Goal: Information Seeking & Learning: Learn about a topic

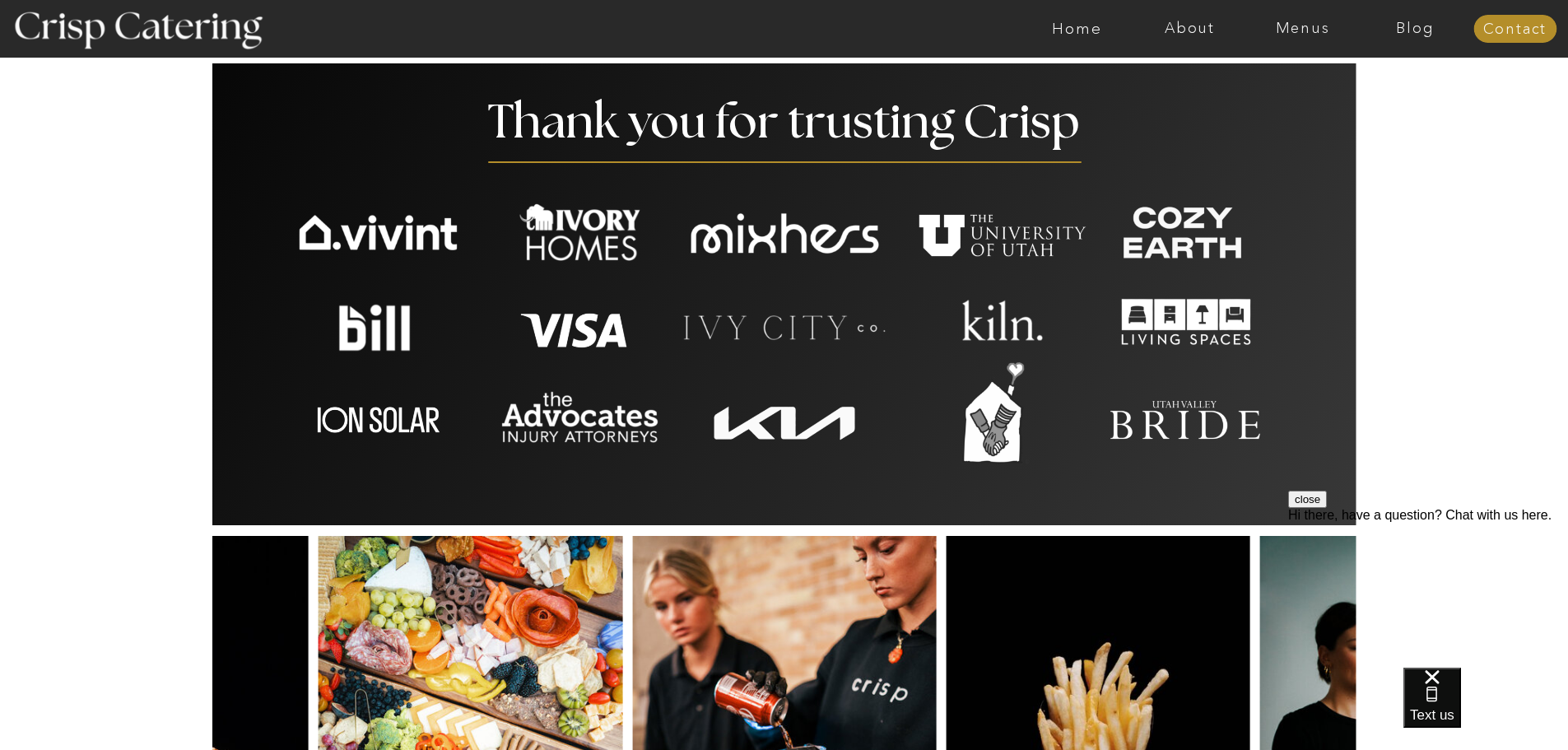
scroll to position [2806, 0]
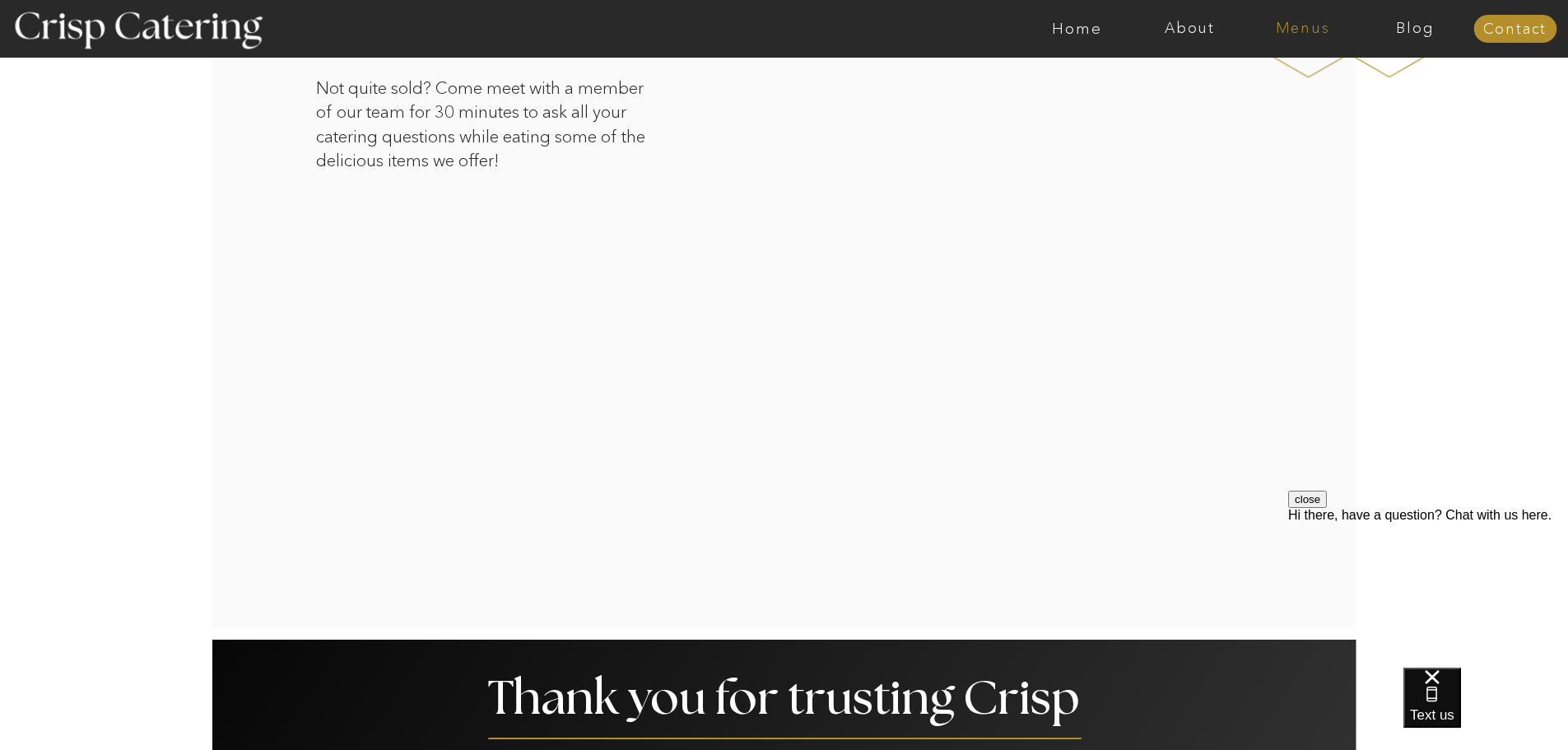
click at [1281, 28] on nav "Menus" at bounding box center [1303, 28] width 113 height 16
click at [1294, 79] on nav "Summer (Mar-Aug)" at bounding box center [1308, 75] width 147 height 15
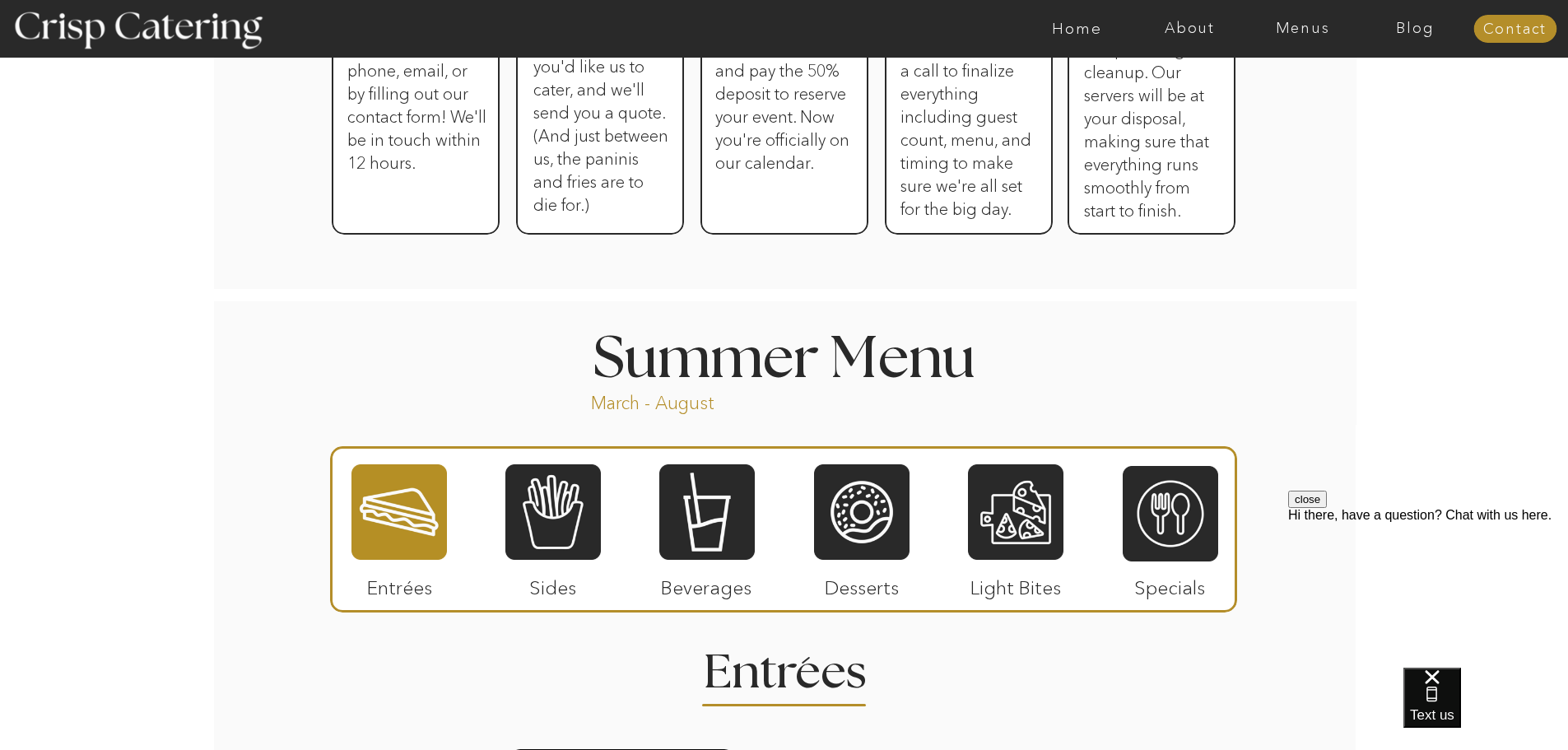
scroll to position [1235, 0]
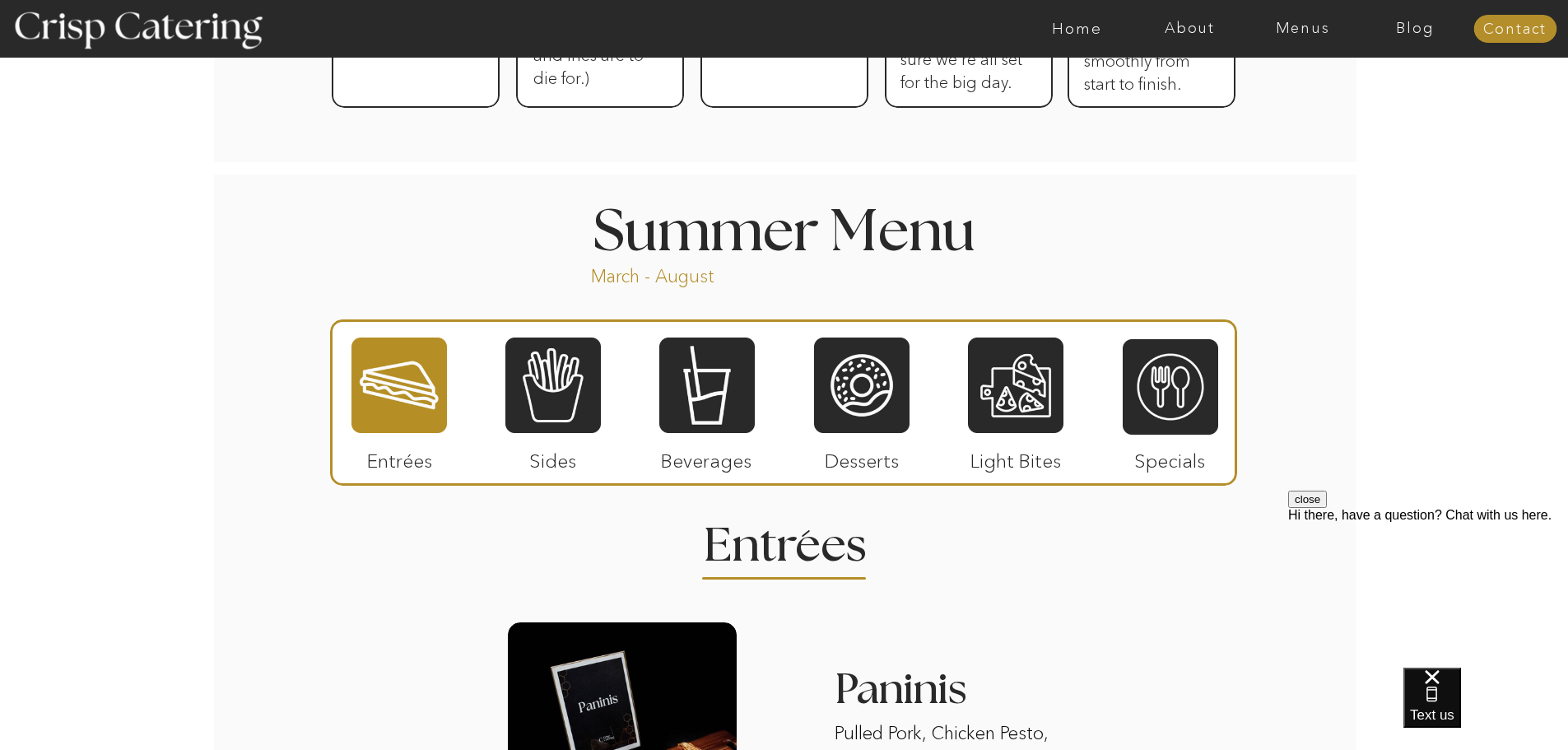
click at [397, 390] on div at bounding box center [399, 385] width 96 height 99
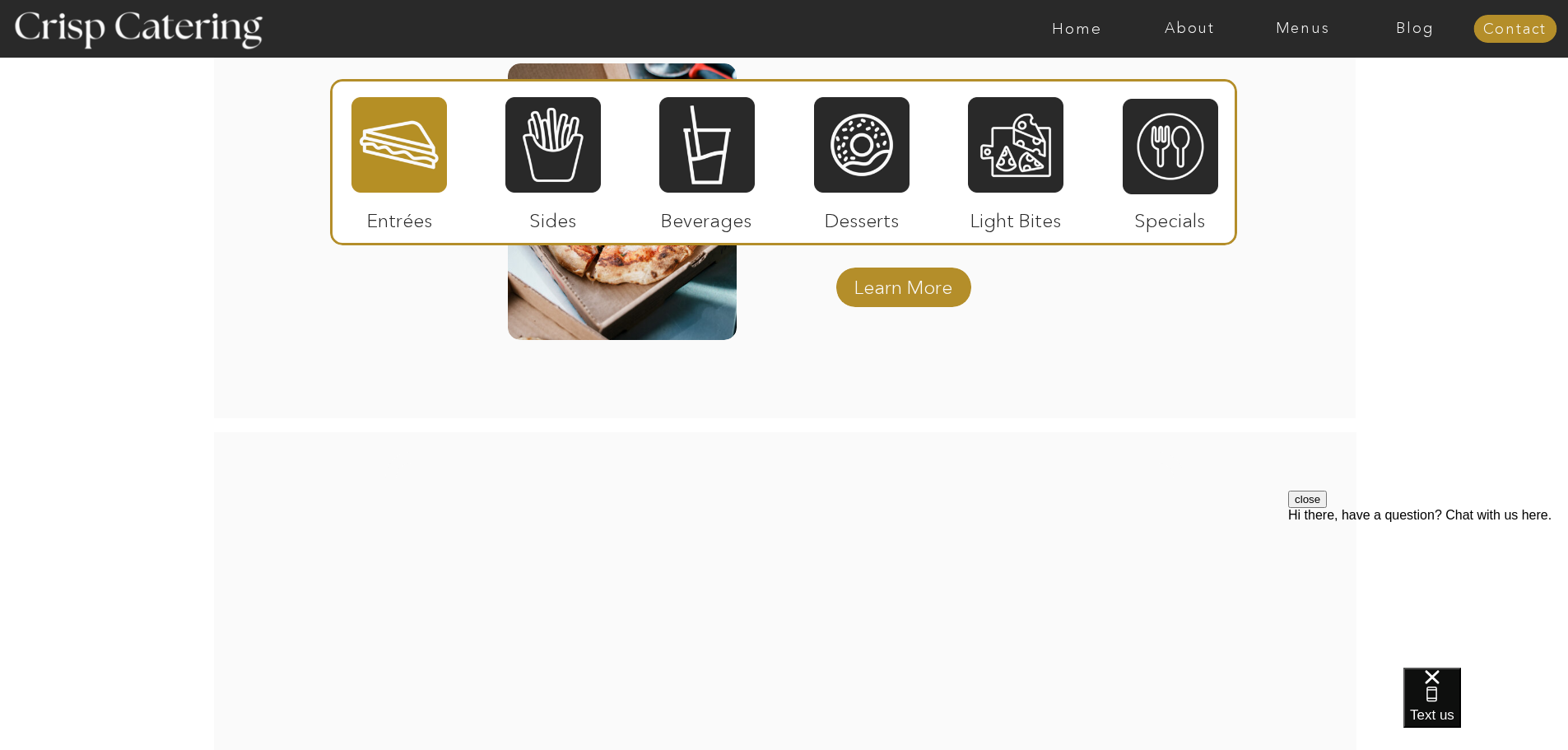
scroll to position [2010, 0]
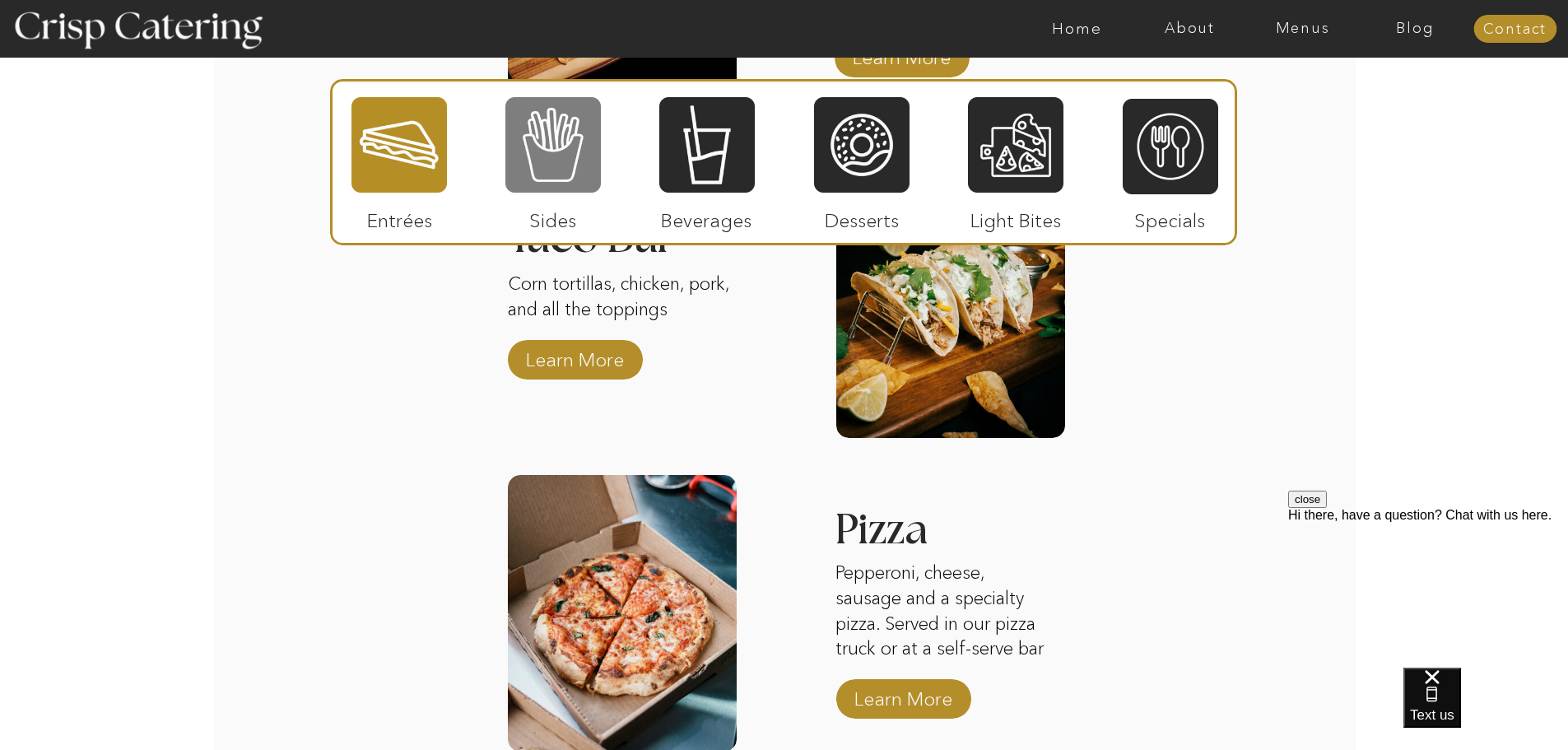
click at [554, 134] on div at bounding box center [553, 145] width 96 height 99
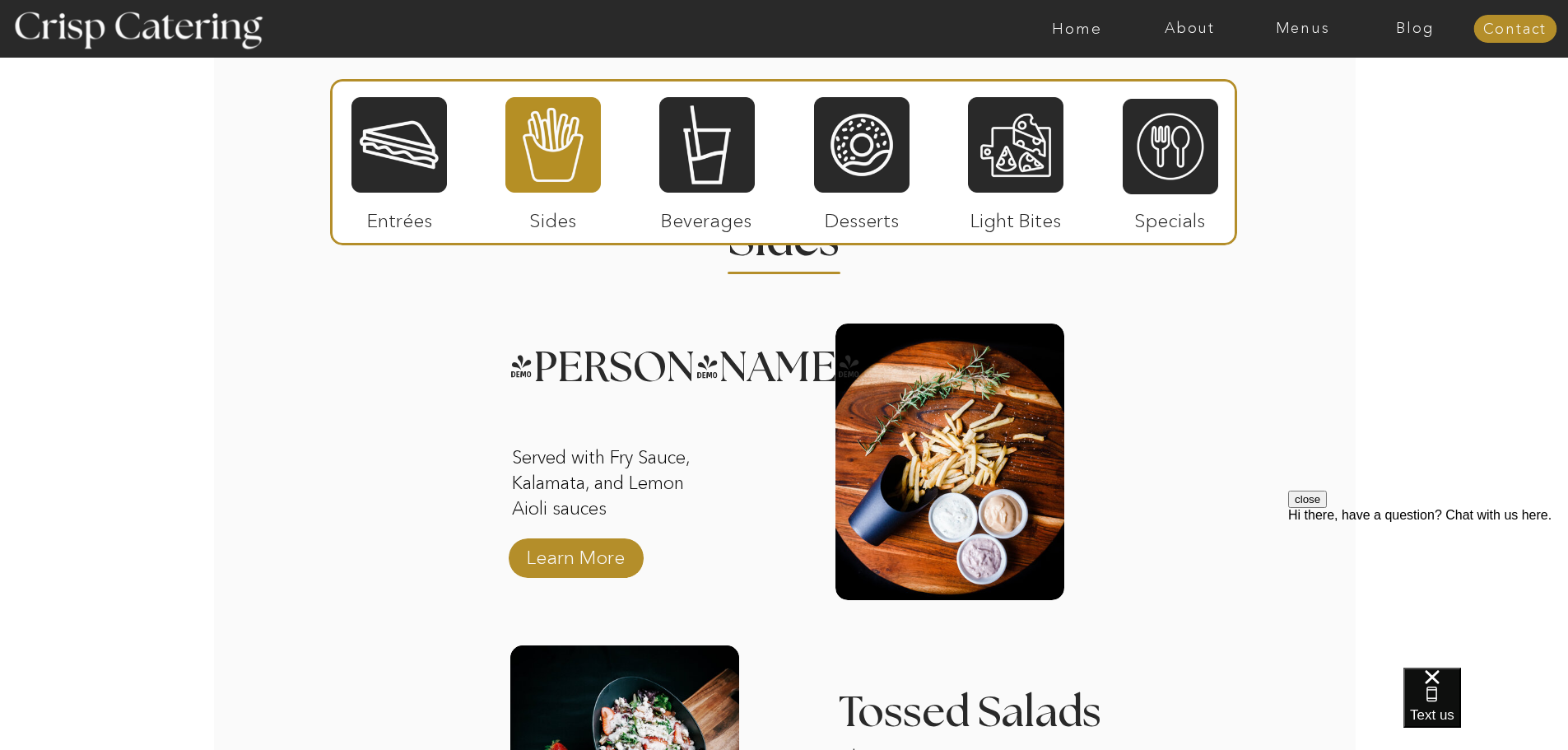
scroll to position [1434, 0]
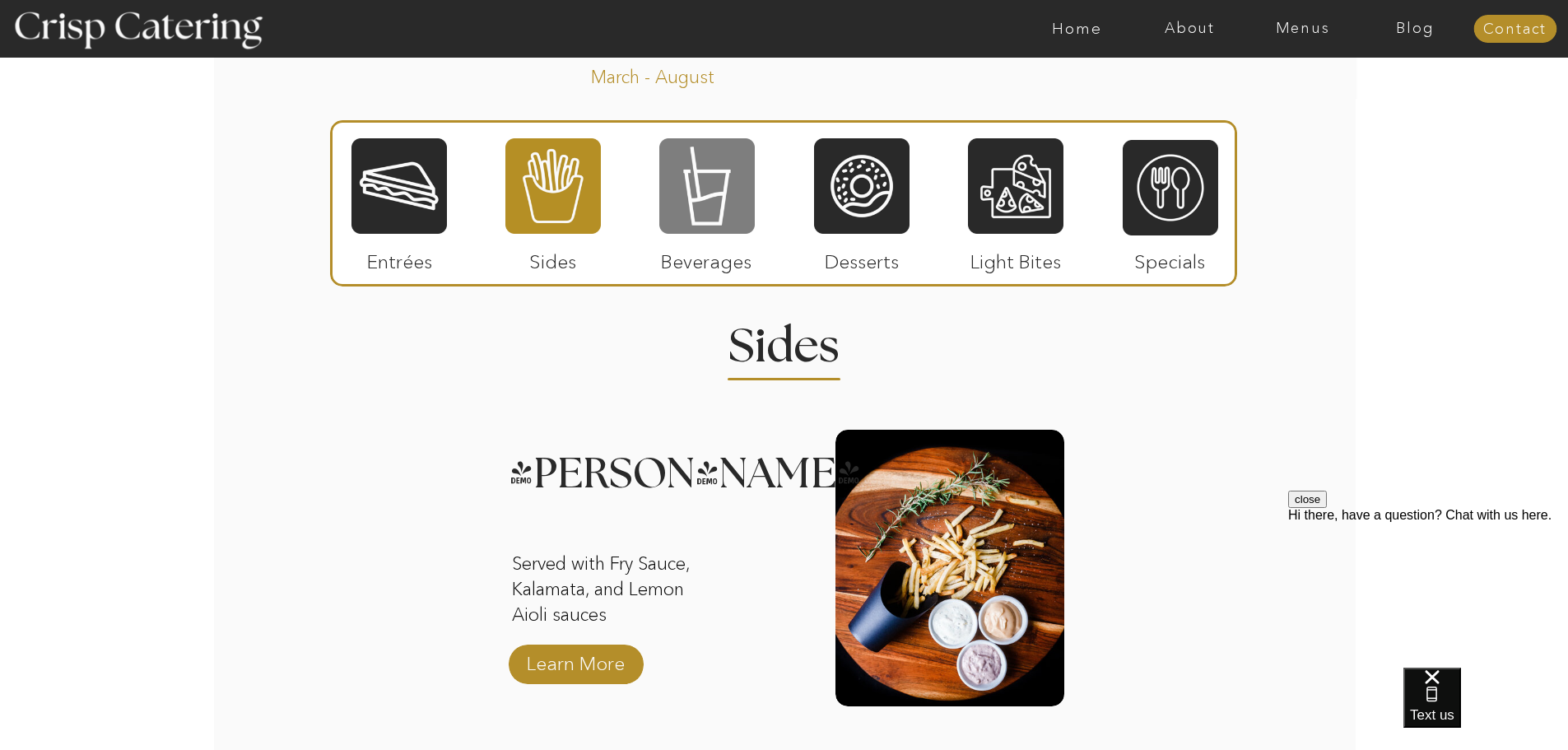
click at [725, 206] on div at bounding box center [707, 186] width 96 height 99
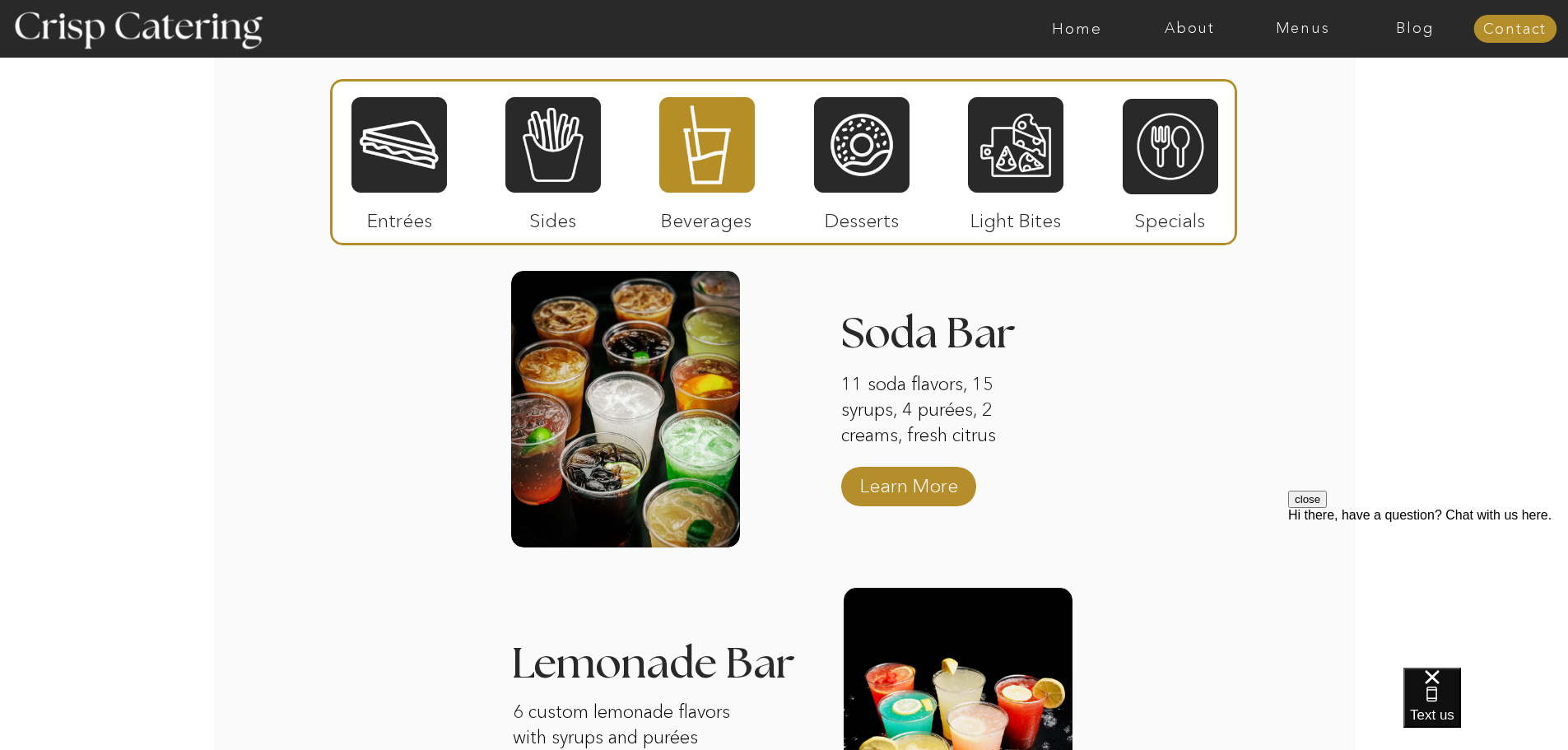
scroll to position [1599, 0]
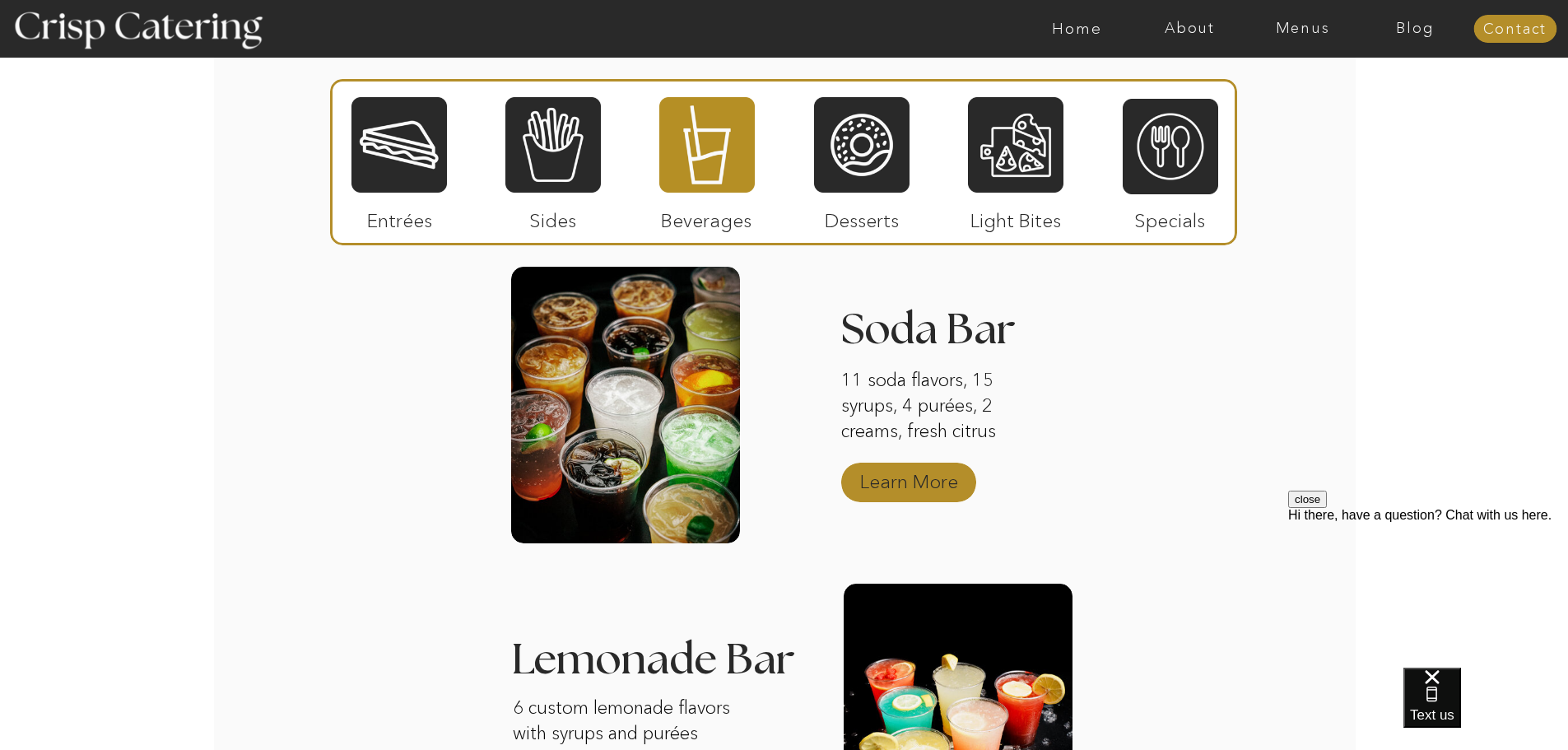
click at [942, 491] on p "Learn More" at bounding box center [909, 477] width 109 height 47
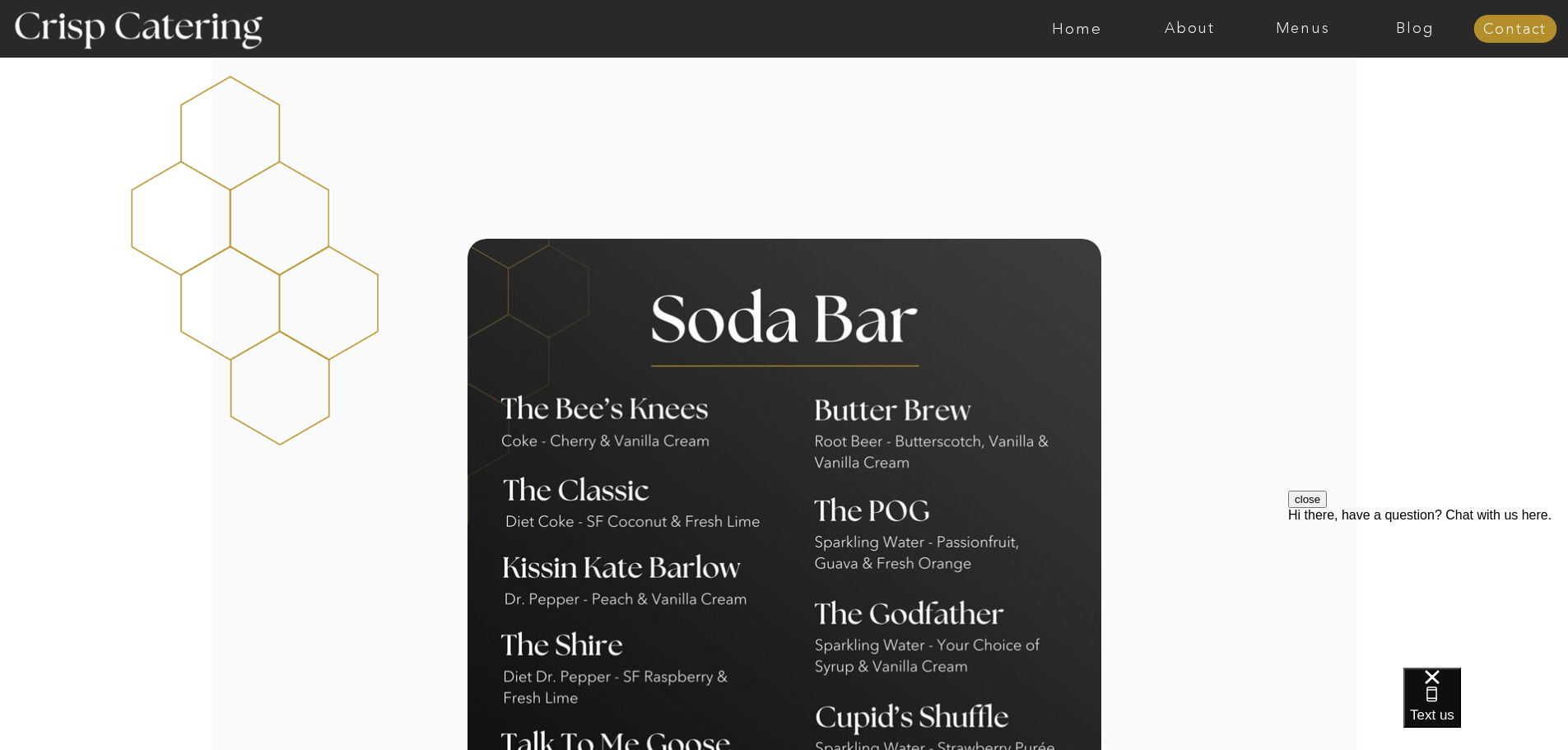
scroll to position [1153, 0]
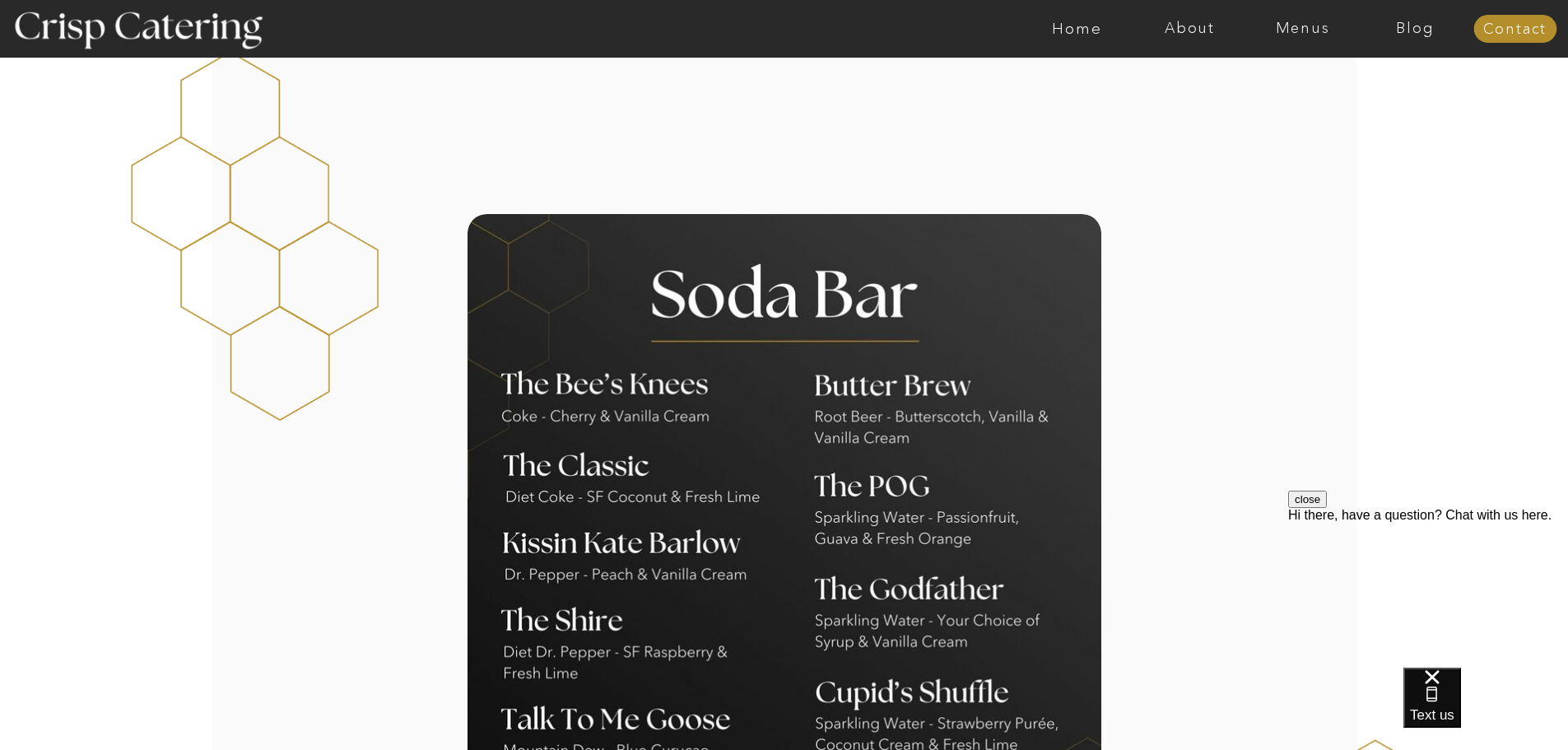
drag, startPoint x: 547, startPoint y: 278, endPoint x: 442, endPoint y: 269, distance: 105.4
click at [442, 269] on div "About Home Menus Contact Blog About Crisp Crisp Cares Reviews faq About Home Me…" at bounding box center [784, 652] width 1568 height 3610
drag, startPoint x: 590, startPoint y: 282, endPoint x: 860, endPoint y: 514, distance: 356.0
click at [860, 514] on div at bounding box center [784, 651] width 634 height 876
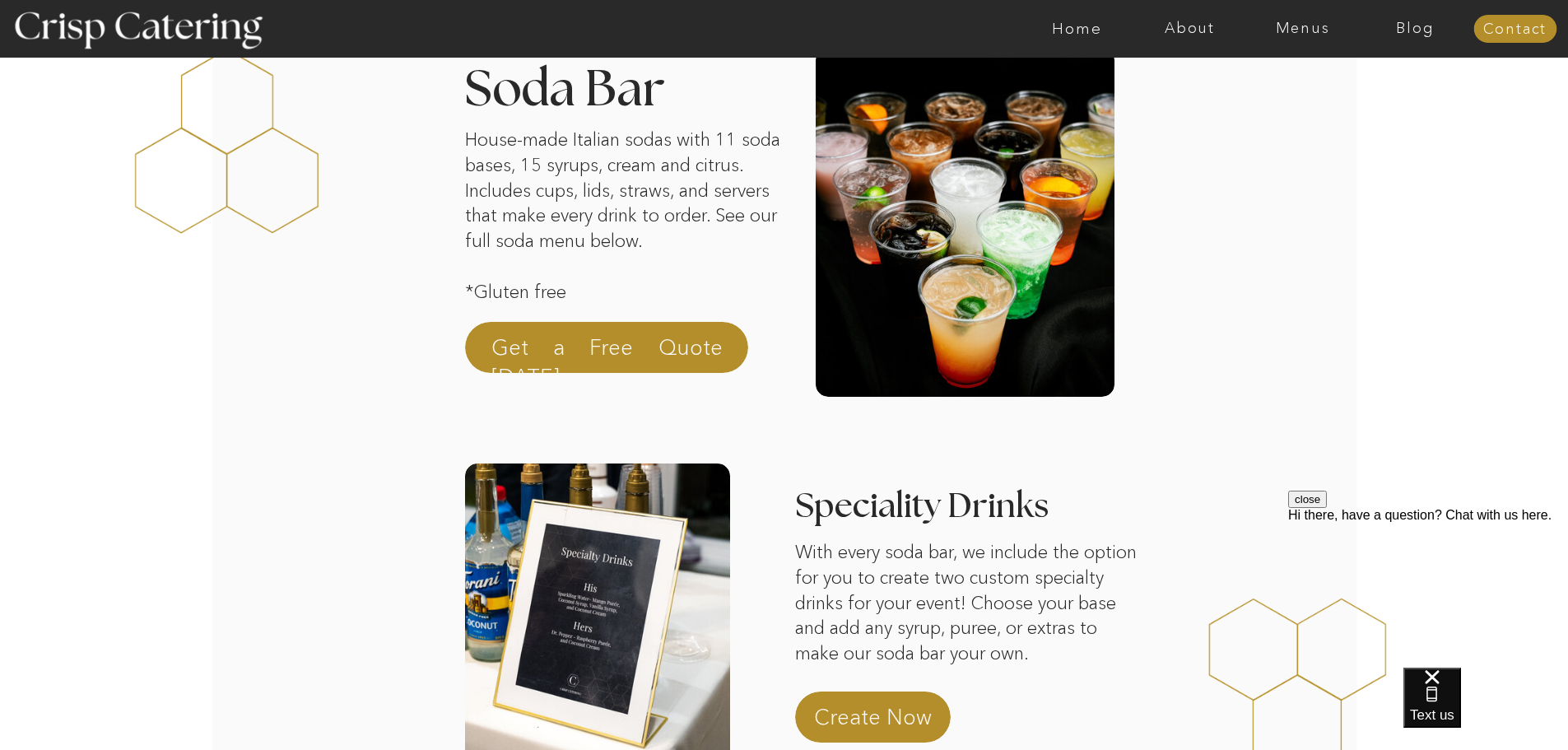
scroll to position [329, 0]
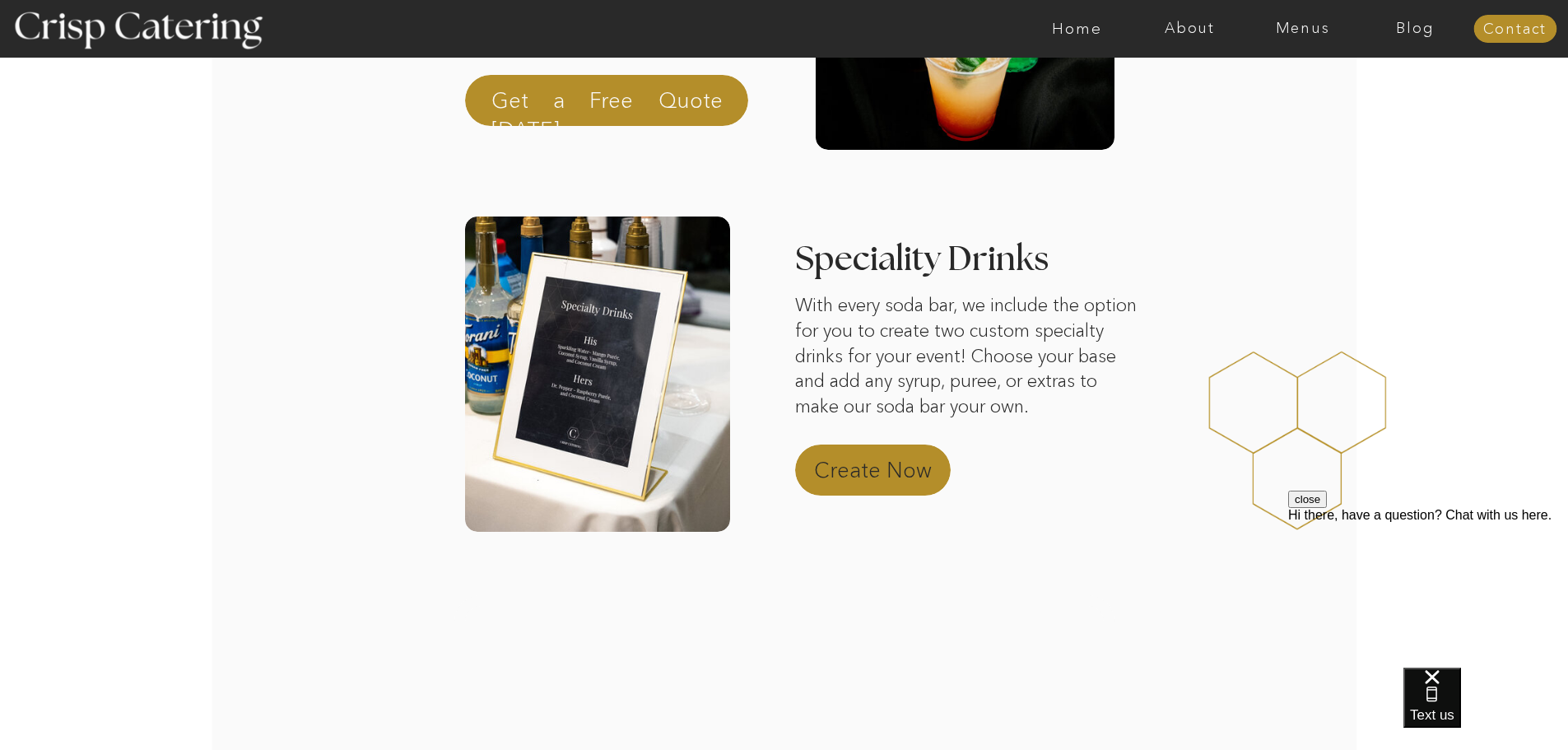
click at [868, 465] on p "Create Now" at bounding box center [887, 474] width 145 height 40
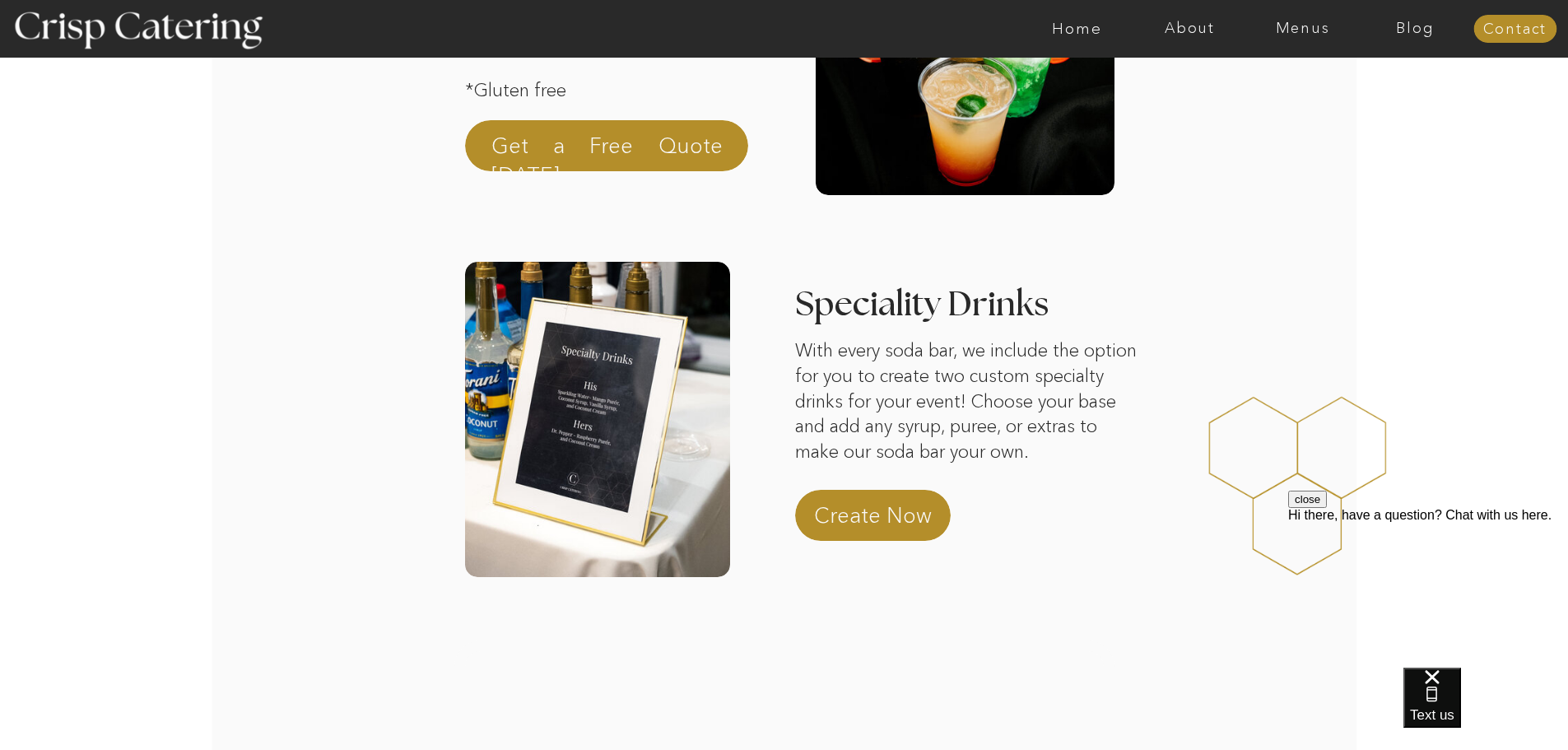
scroll to position [0, 0]
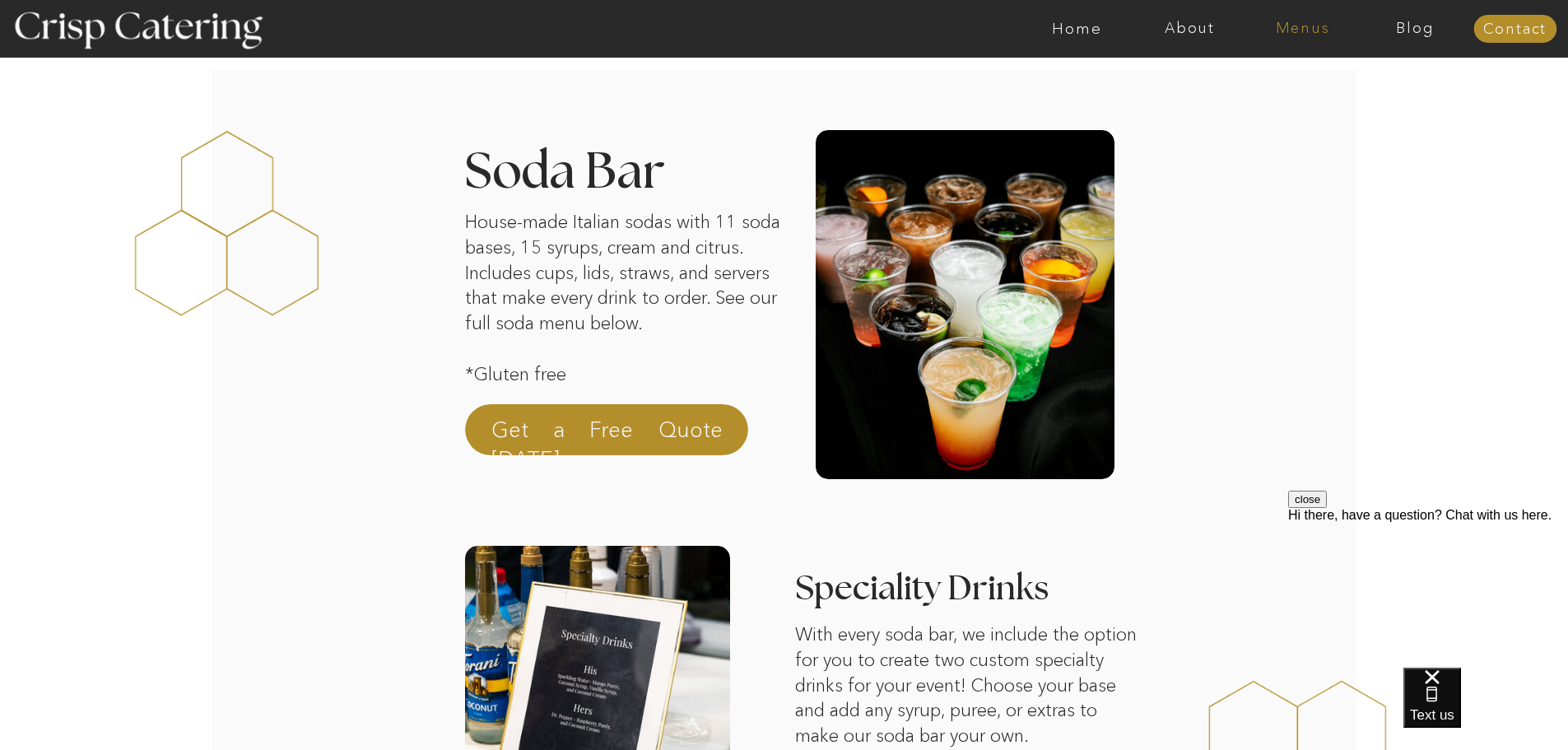
click at [1324, 27] on nav "Menus" at bounding box center [1303, 28] width 113 height 16
click at [1319, 77] on nav "Summer (Mar-Aug)" at bounding box center [1308, 75] width 147 height 15
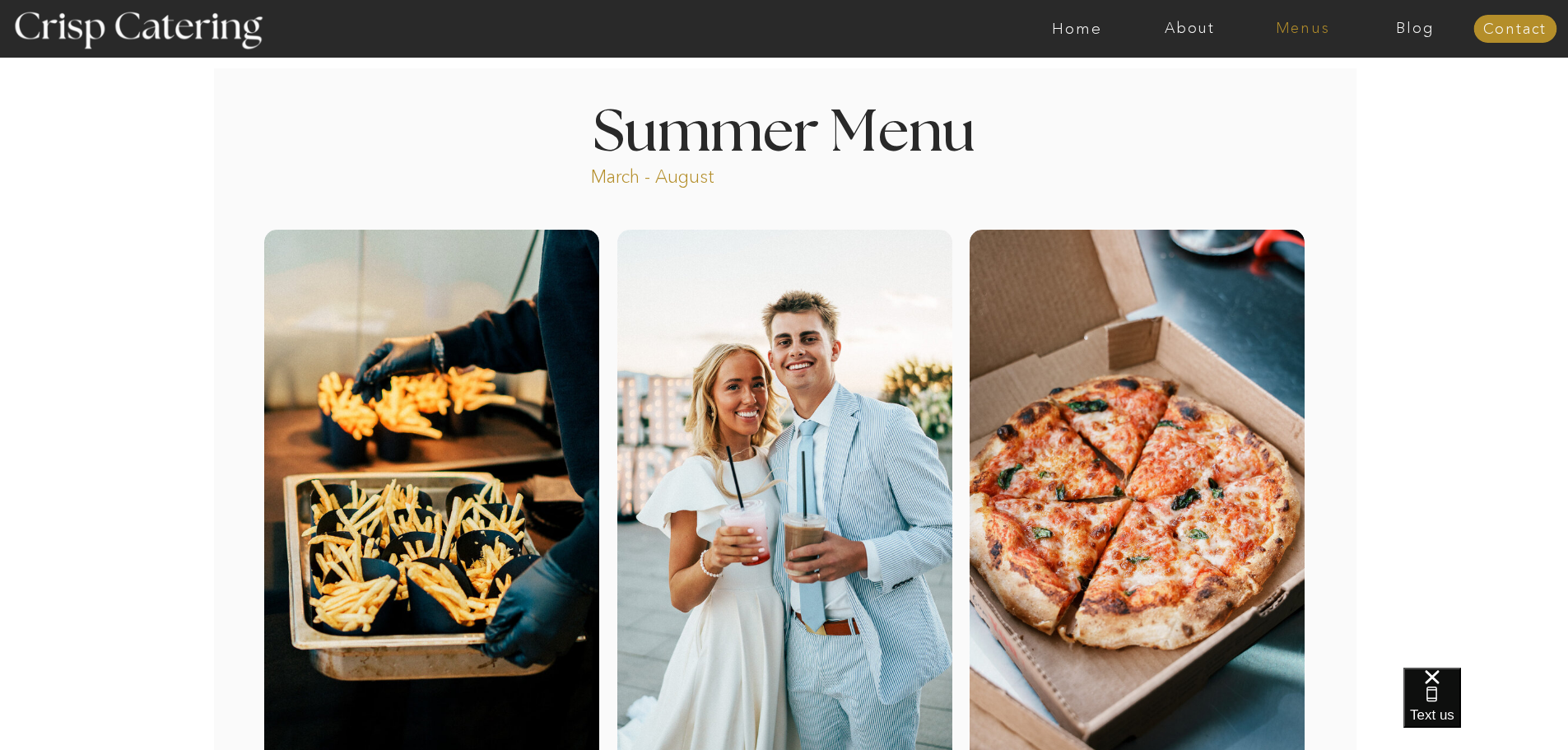
click at [1311, 25] on nav "Menus" at bounding box center [1303, 28] width 113 height 16
click at [1309, 91] on nav "Winter (Sep-Feb)" at bounding box center [1301, 97] width 135 height 15
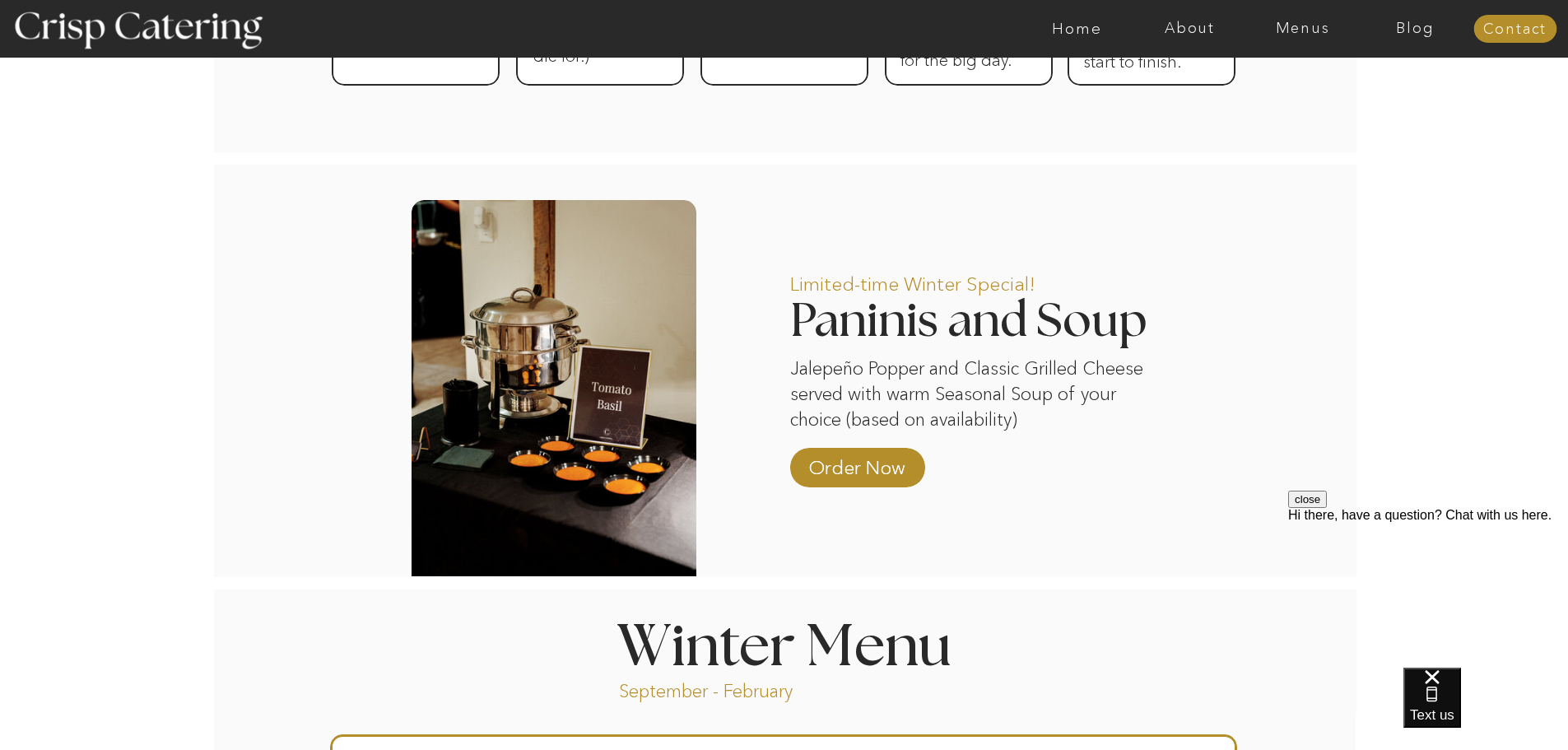
scroll to position [1317, 0]
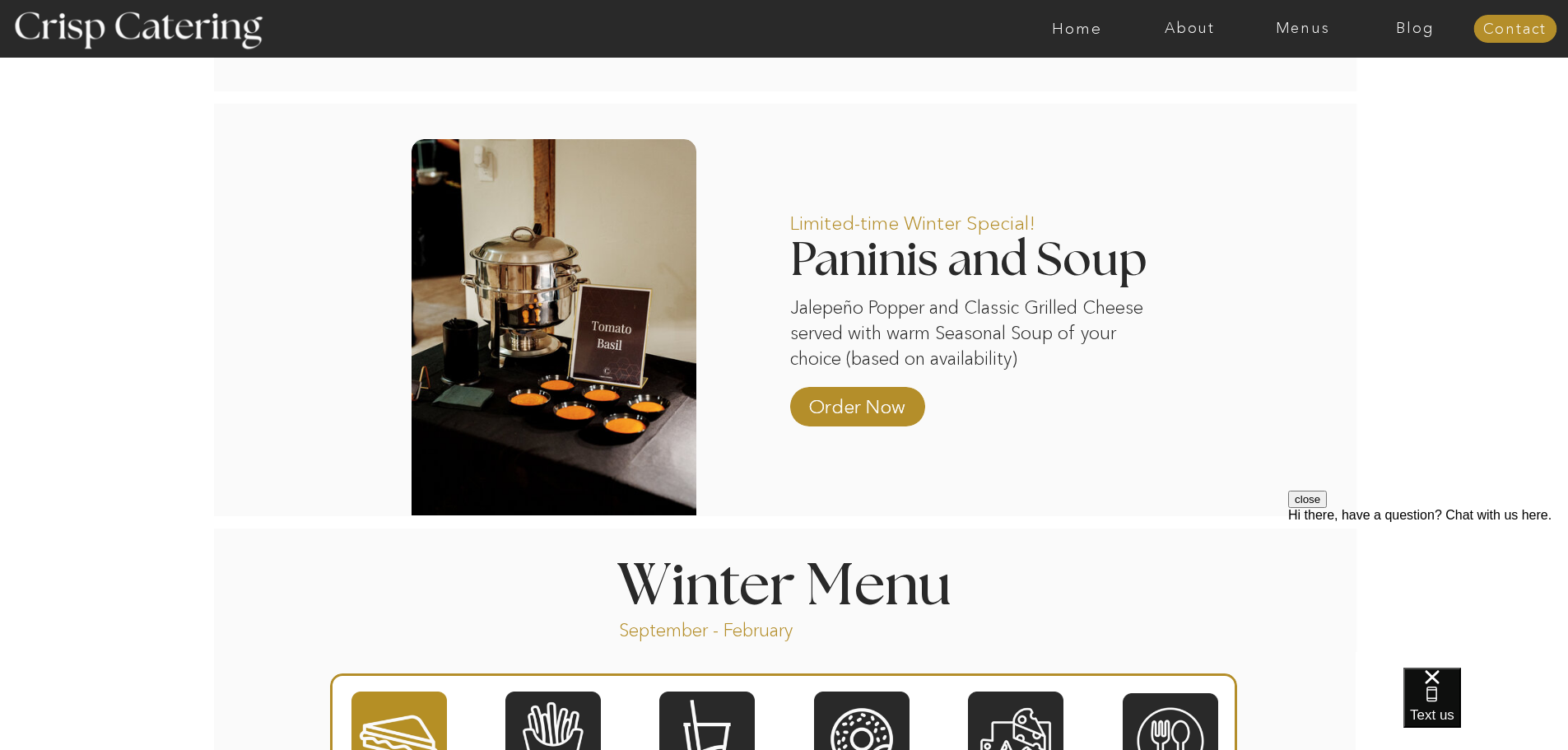
drag, startPoint x: 1026, startPoint y: 491, endPoint x: 940, endPoint y: 481, distance: 86.6
click at [864, 401] on p "Order Now" at bounding box center [857, 402] width 109 height 47
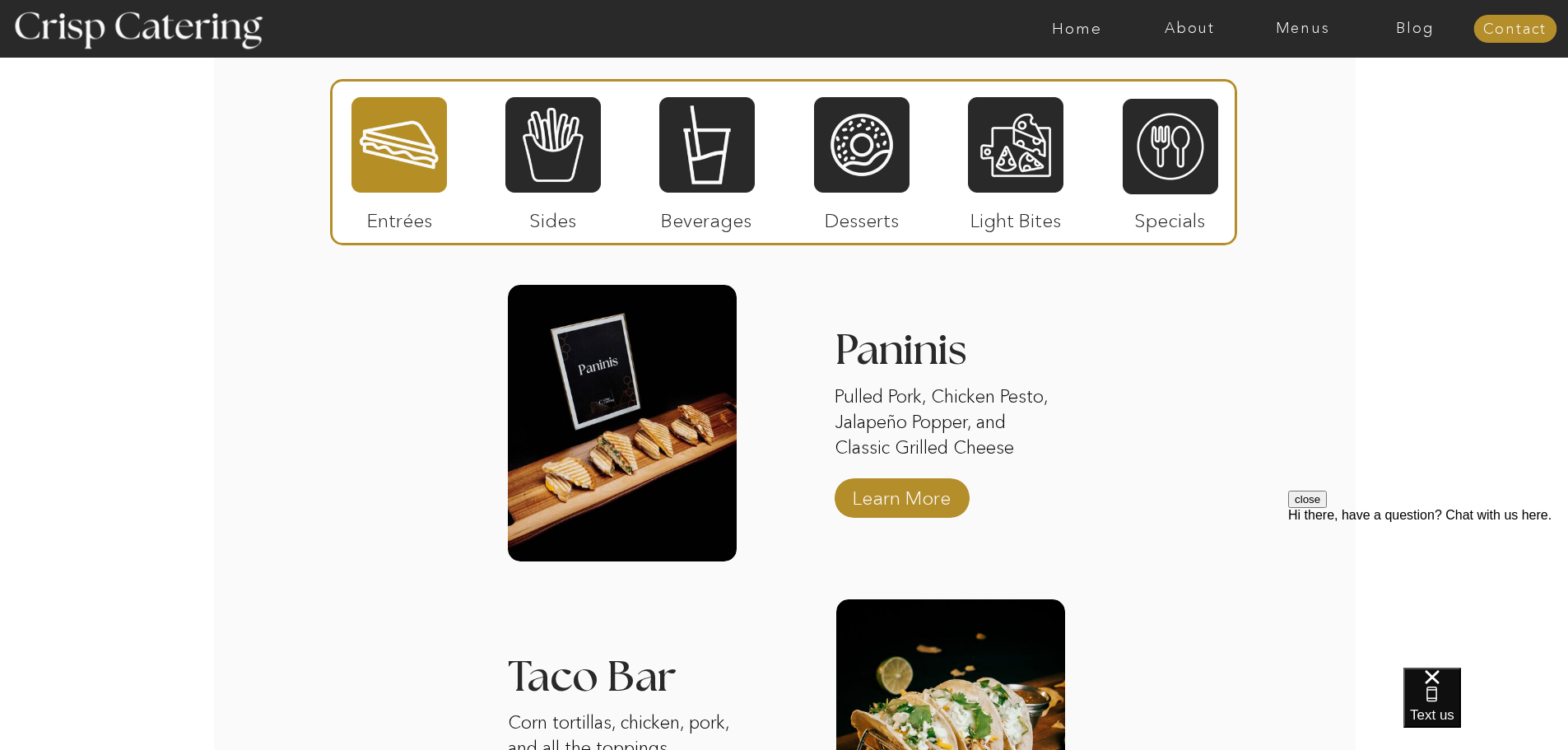
scroll to position [2018, 0]
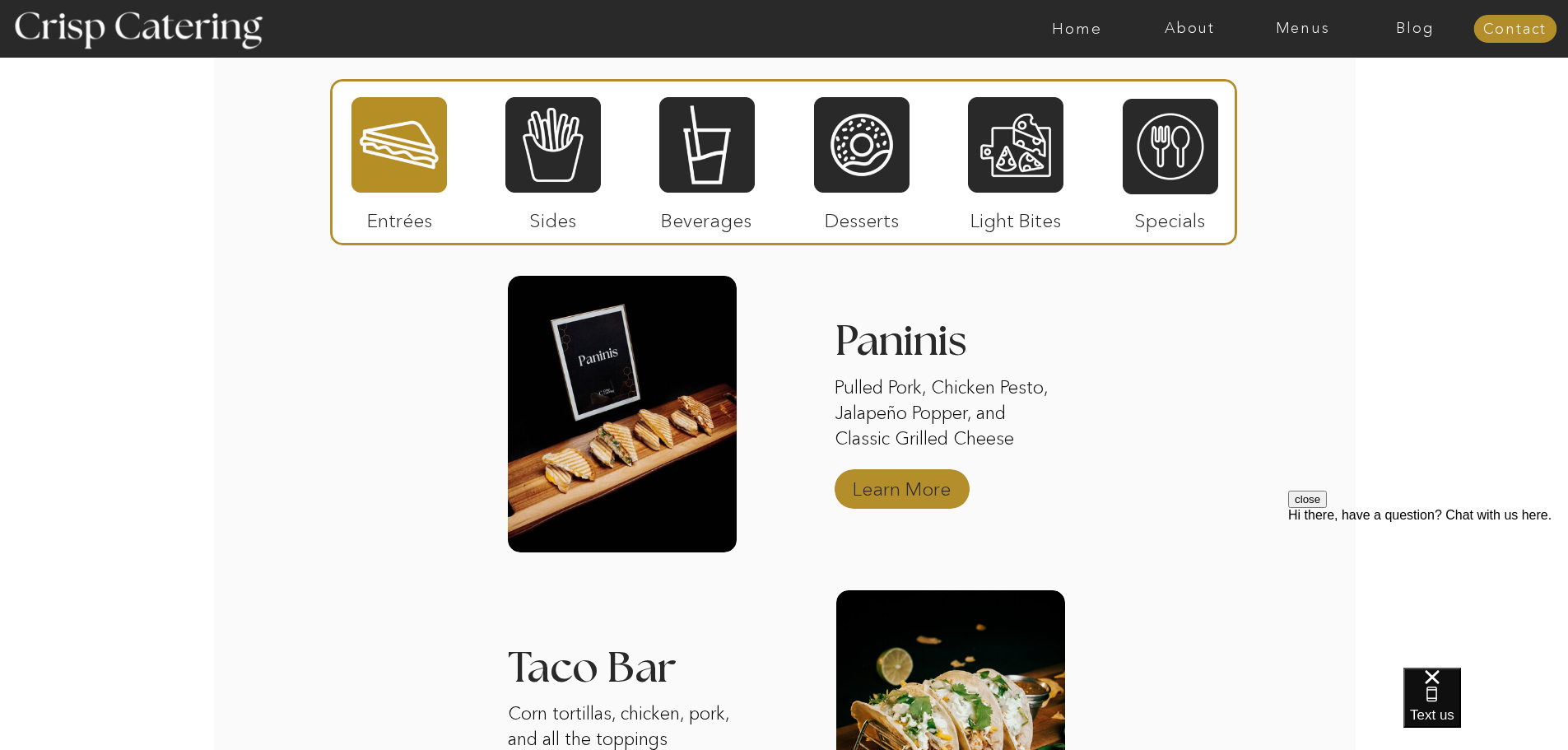
click at [917, 489] on p "Learn More" at bounding box center [901, 484] width 109 height 47
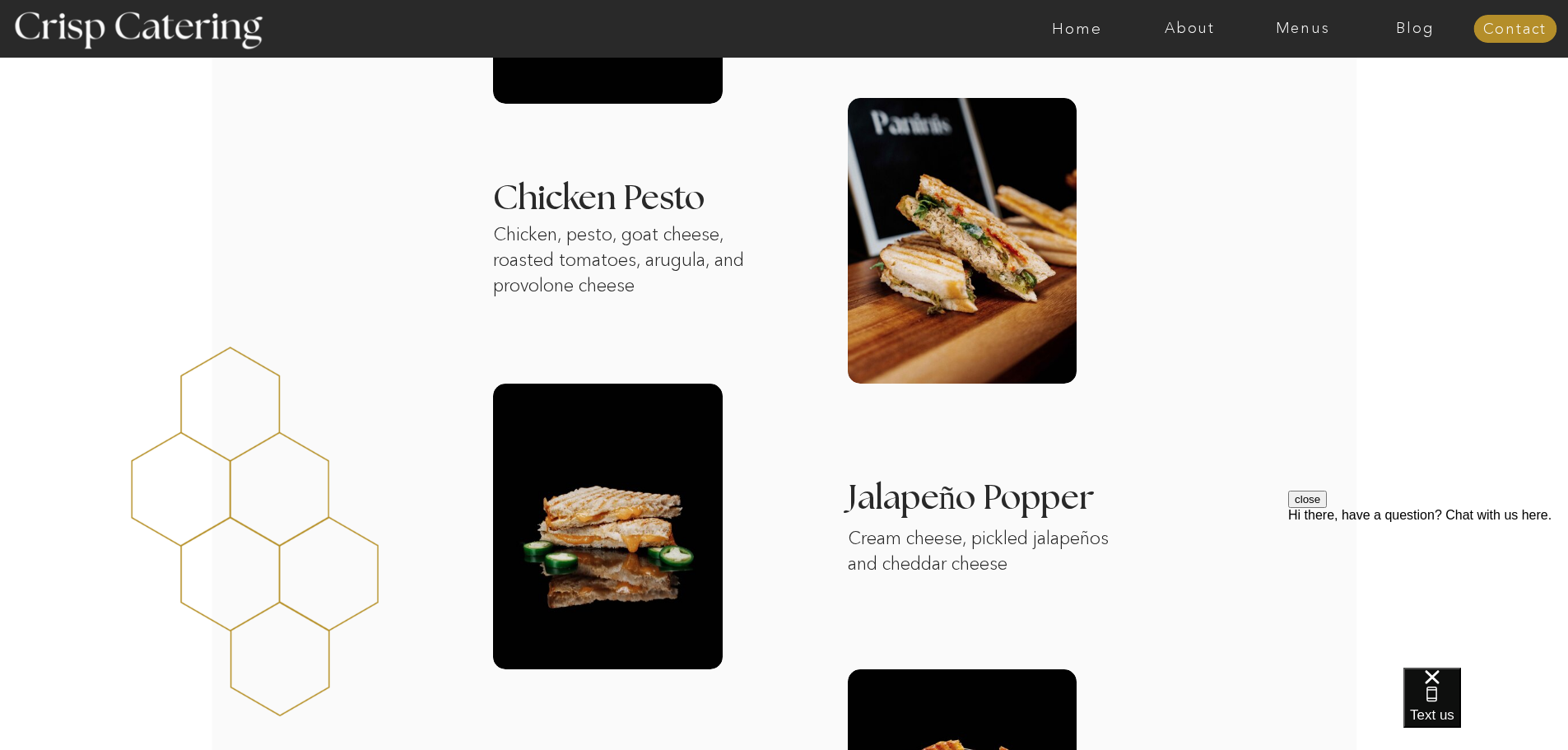
scroll to position [741, 0]
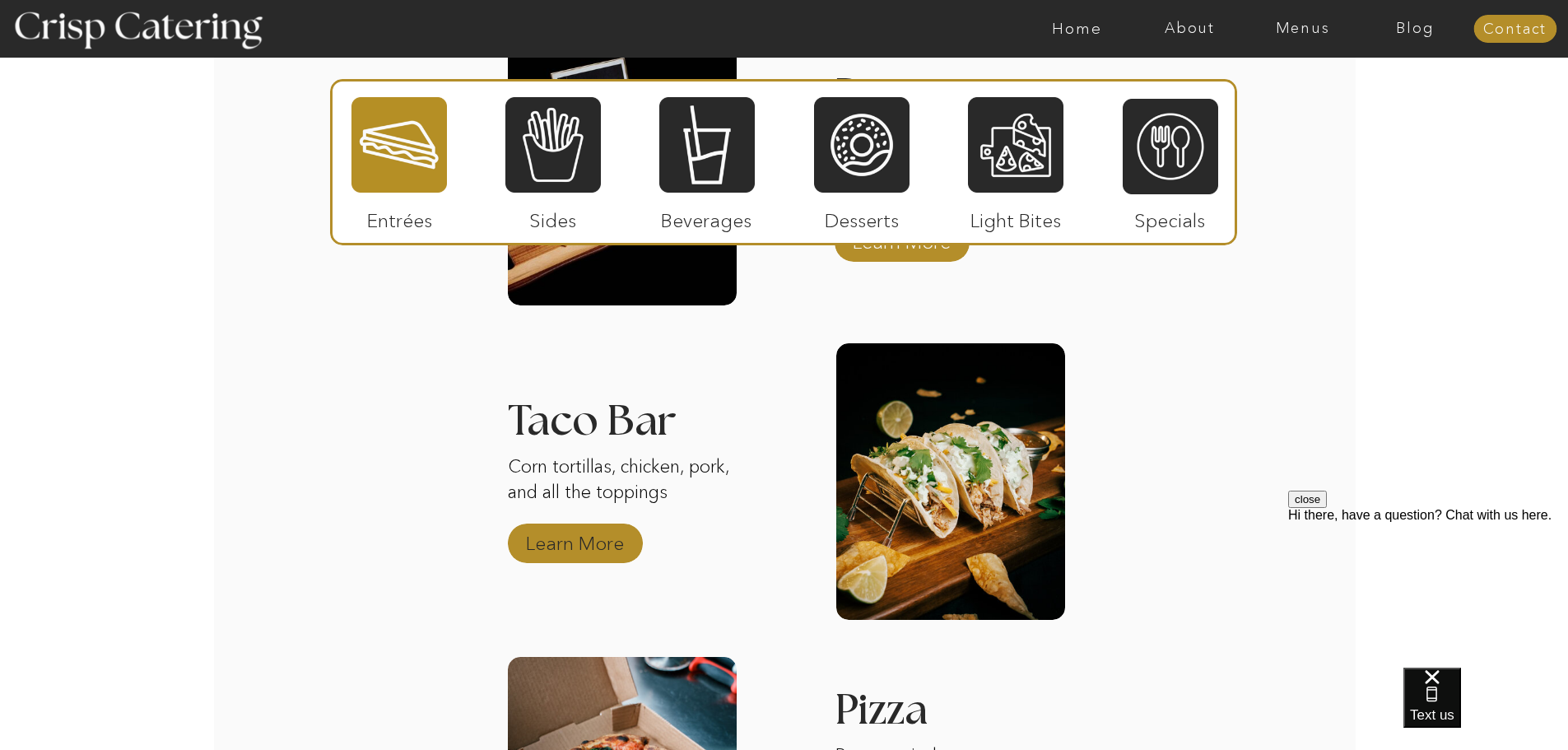
click at [563, 540] on p "Learn More" at bounding box center [575, 538] width 109 height 47
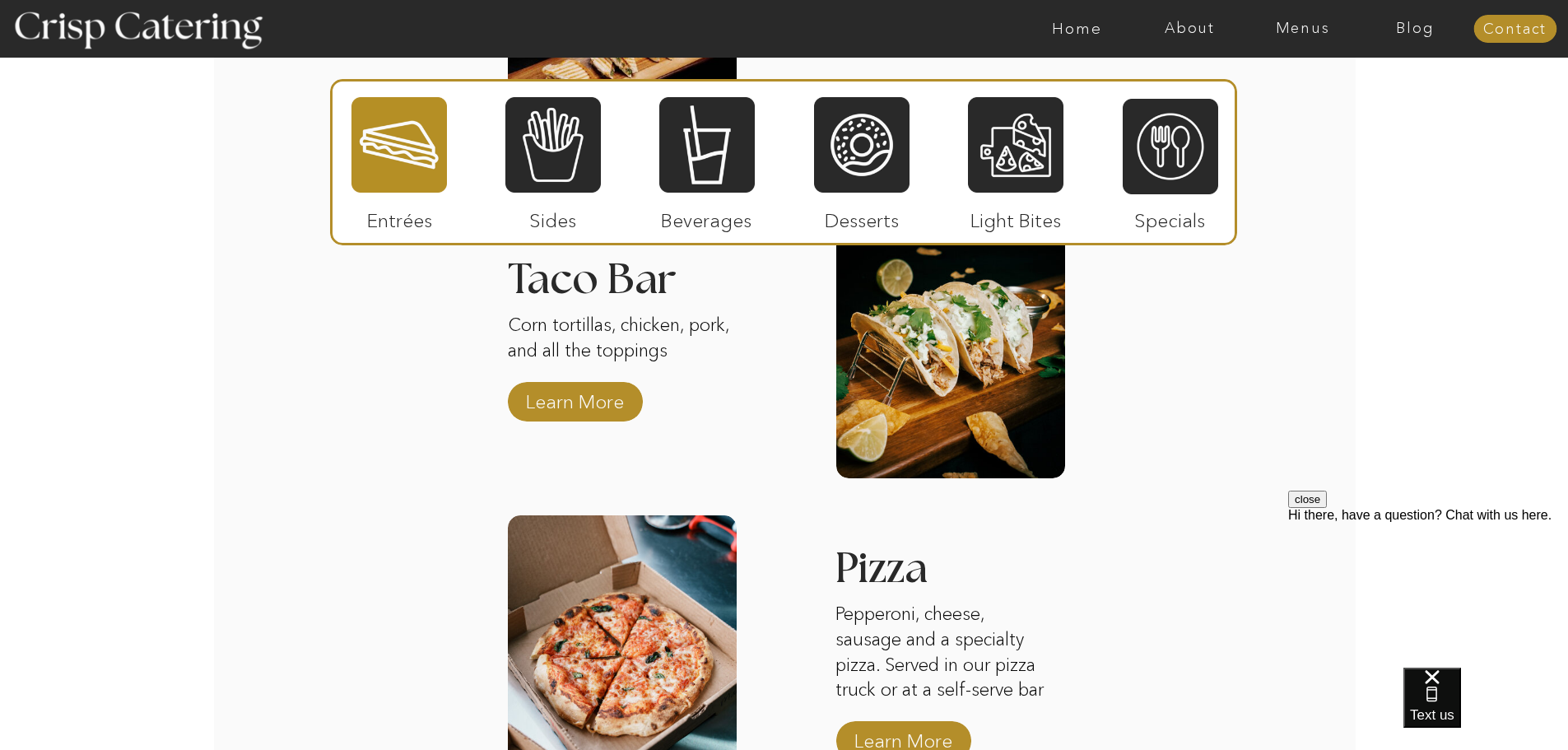
scroll to position [2182, 0]
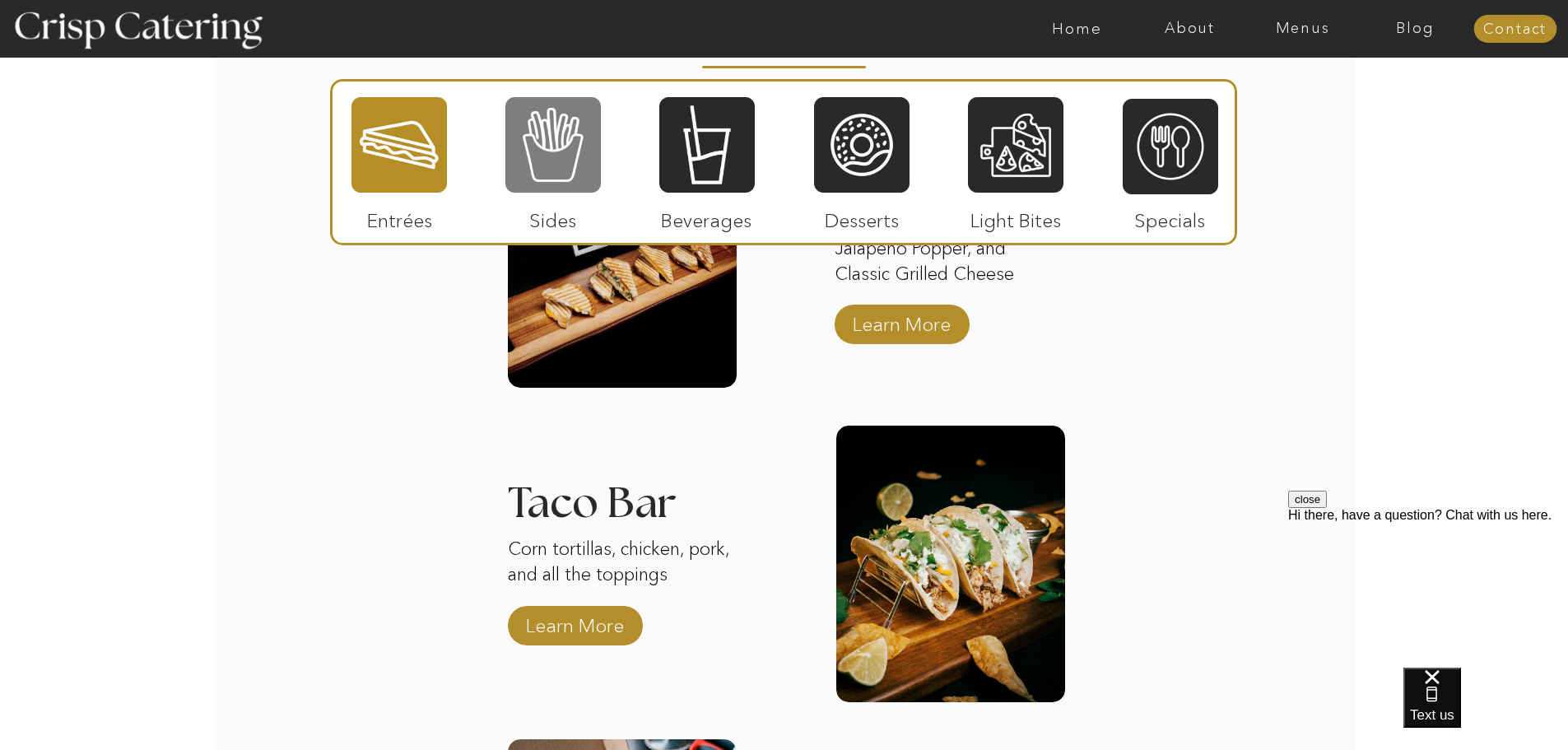
click at [554, 132] on div at bounding box center [553, 145] width 96 height 99
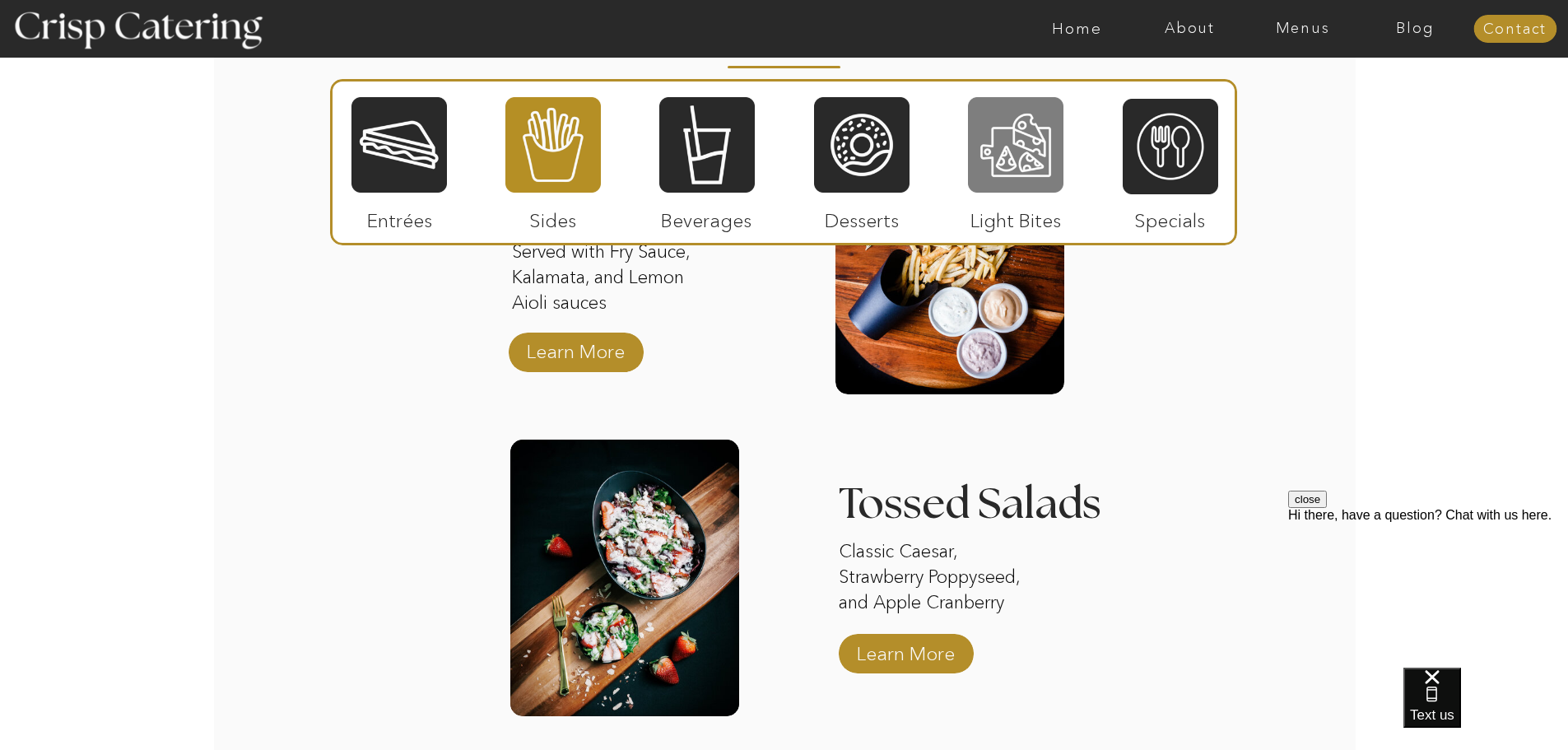
click at [1028, 152] on div at bounding box center [1015, 145] width 96 height 99
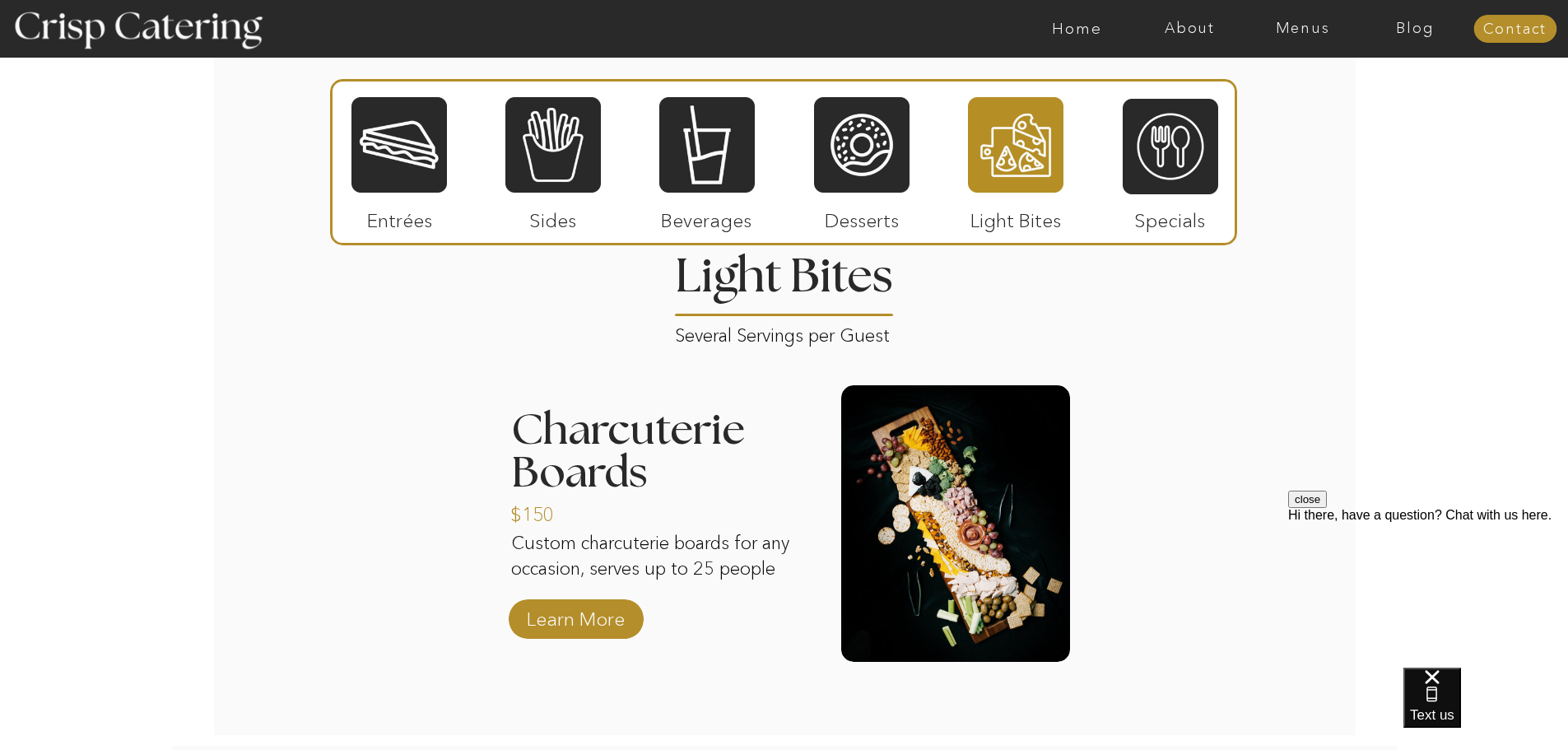
scroll to position [1935, 0]
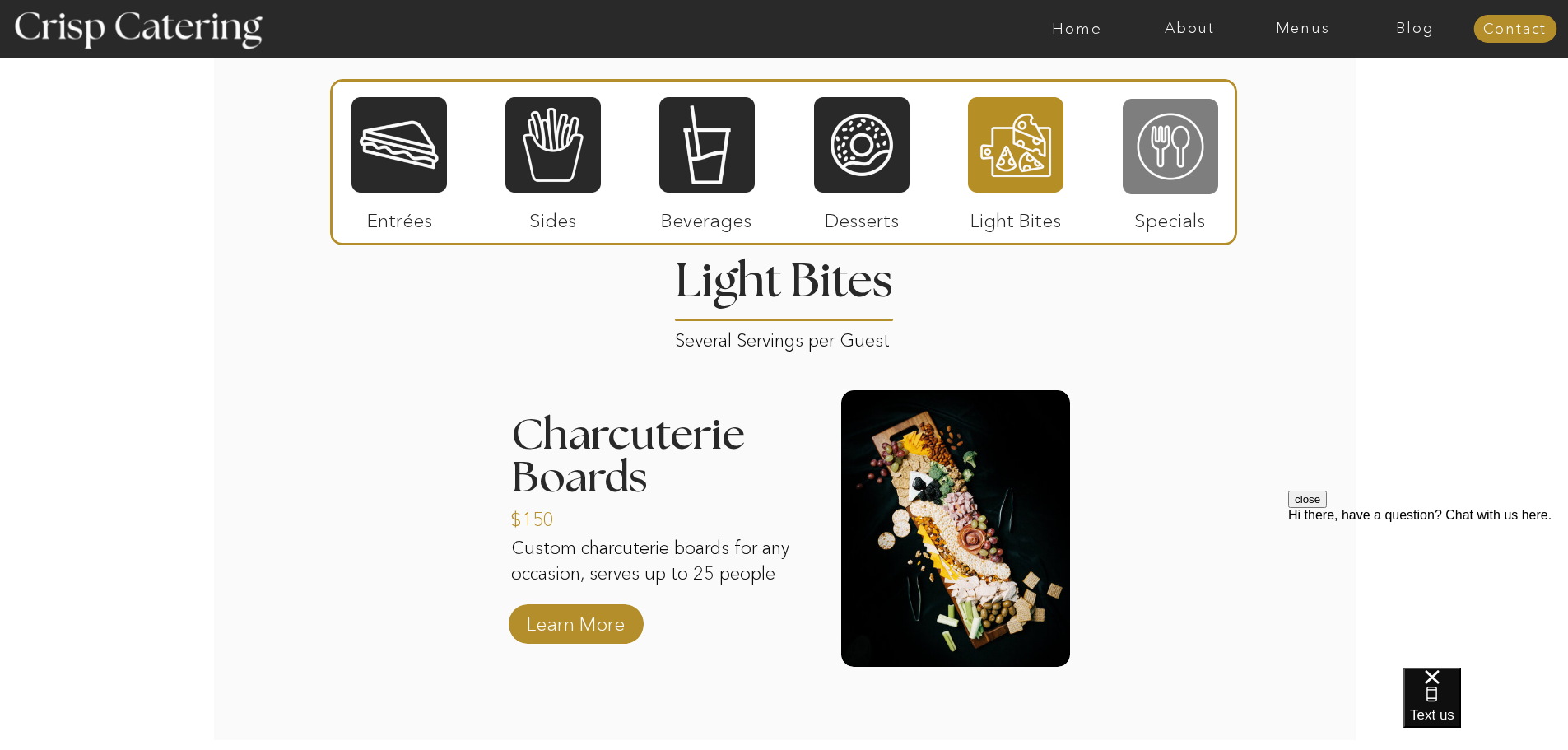
click at [1174, 124] on div at bounding box center [1170, 146] width 96 height 99
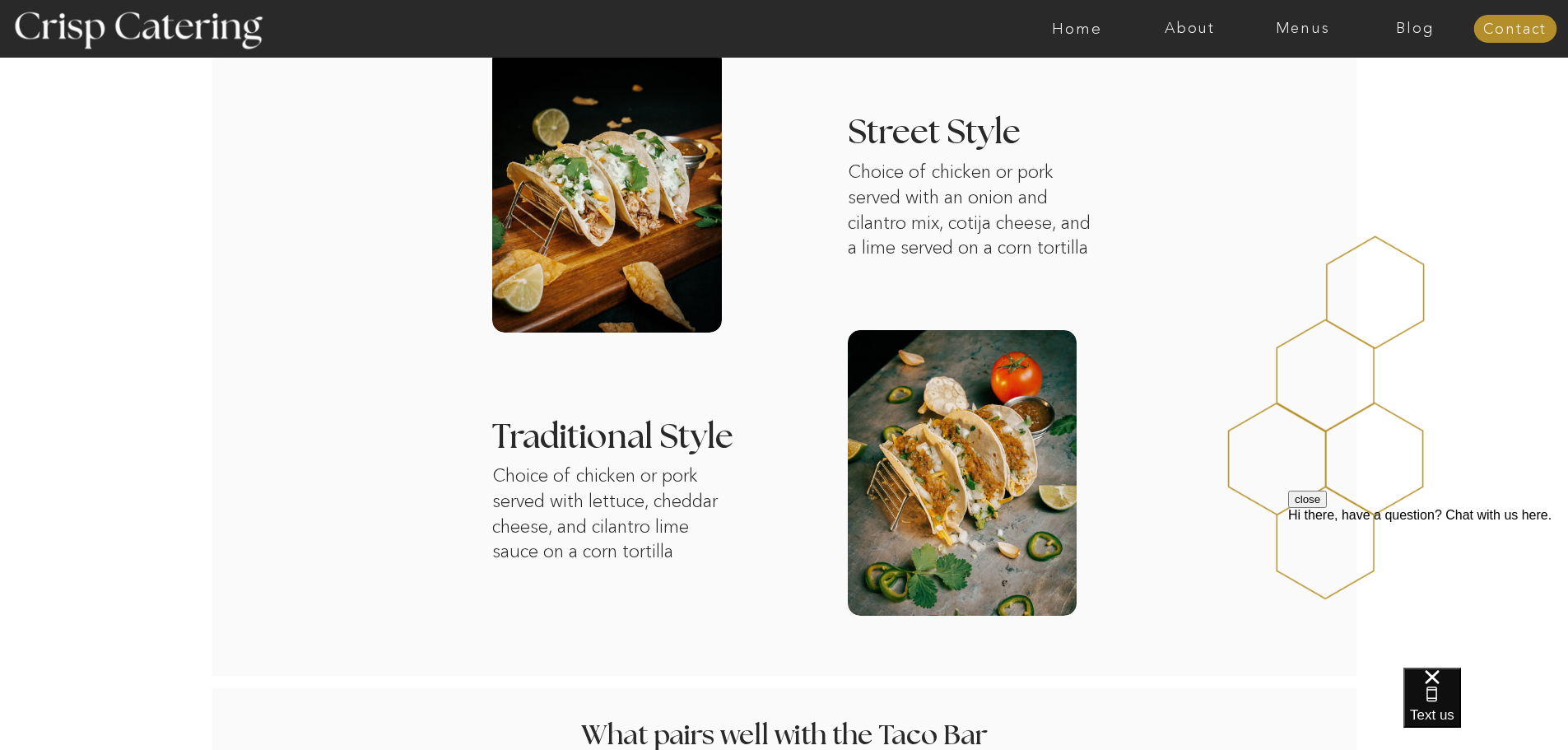
scroll to position [329, 0]
